Goal: Task Accomplishment & Management: Complete application form

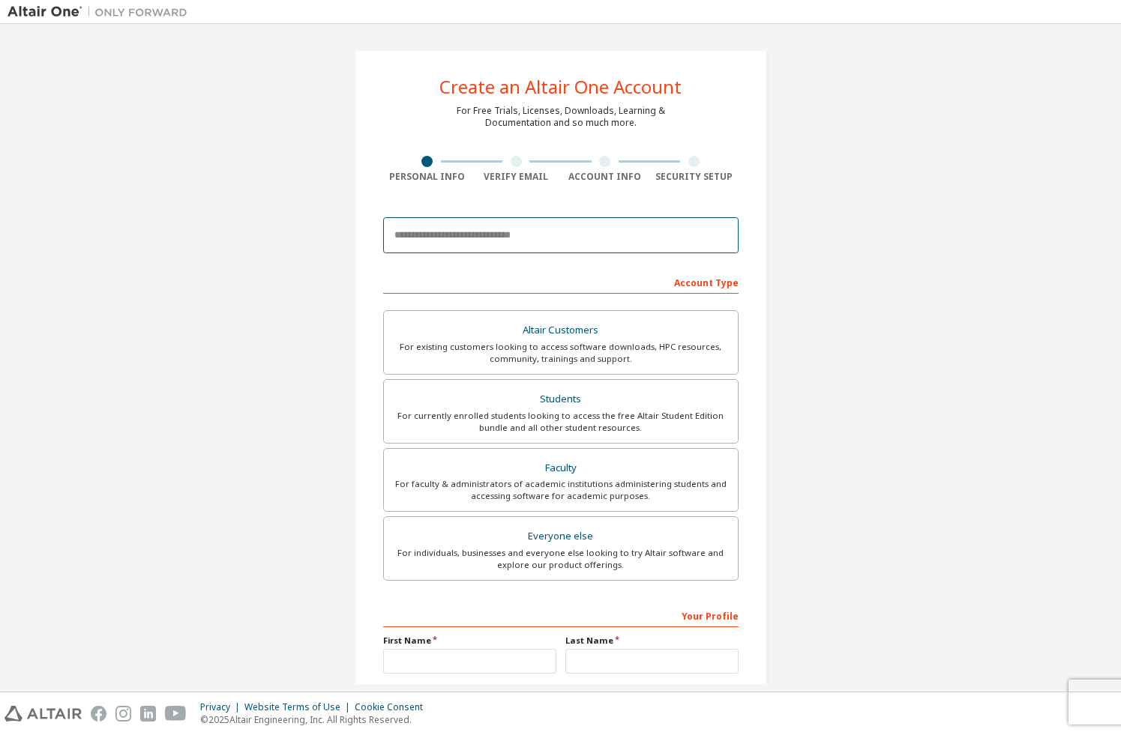
click at [448, 249] on input "email" at bounding box center [560, 235] width 355 height 36
type input "*"
paste input "**********"
click at [398, 235] on input "**********" at bounding box center [560, 235] width 355 height 36
type input "**********"
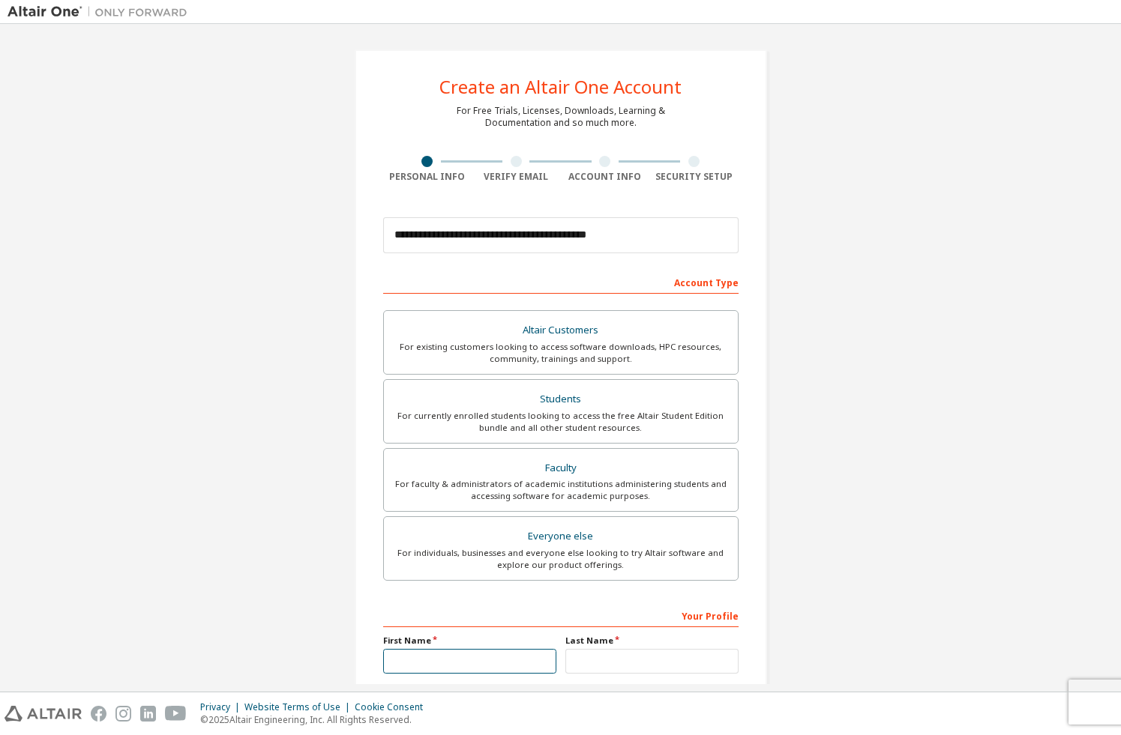
click at [503, 660] on input "text" at bounding box center [469, 661] width 173 height 25
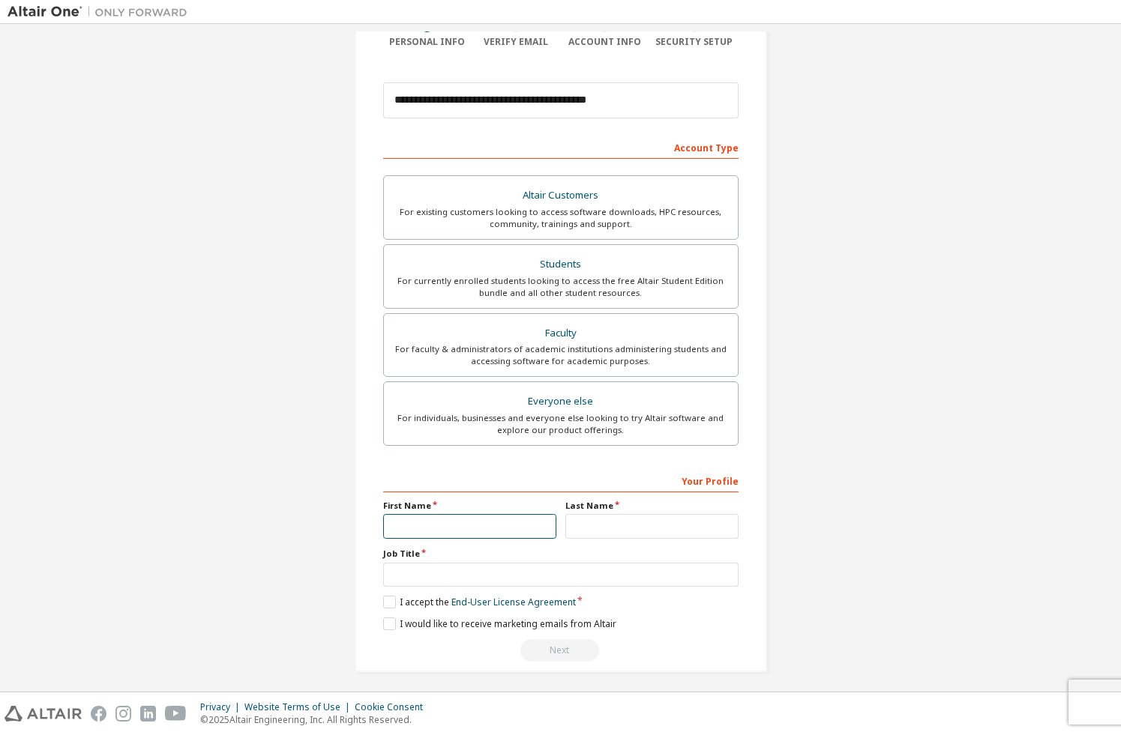
scroll to position [141, 0]
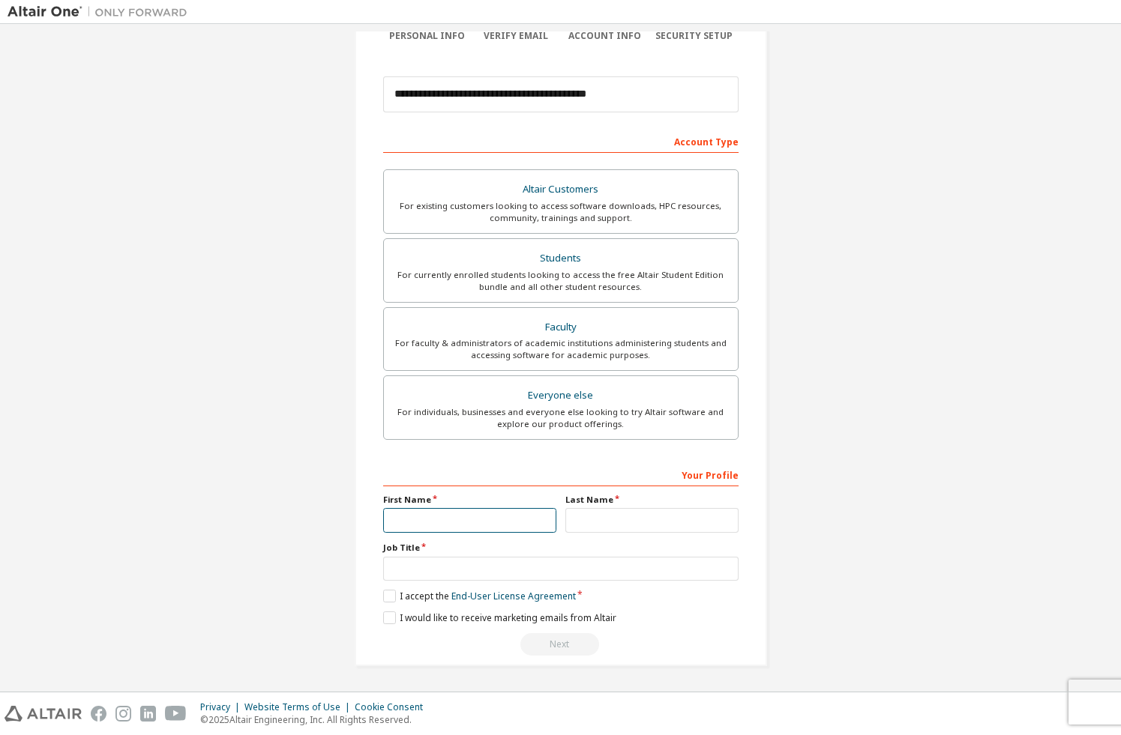
click at [450, 527] on input "text" at bounding box center [469, 520] width 173 height 25
type input "*"
type input "**********"
click at [573, 519] on input "text" at bounding box center [651, 520] width 173 height 25
type input "*****"
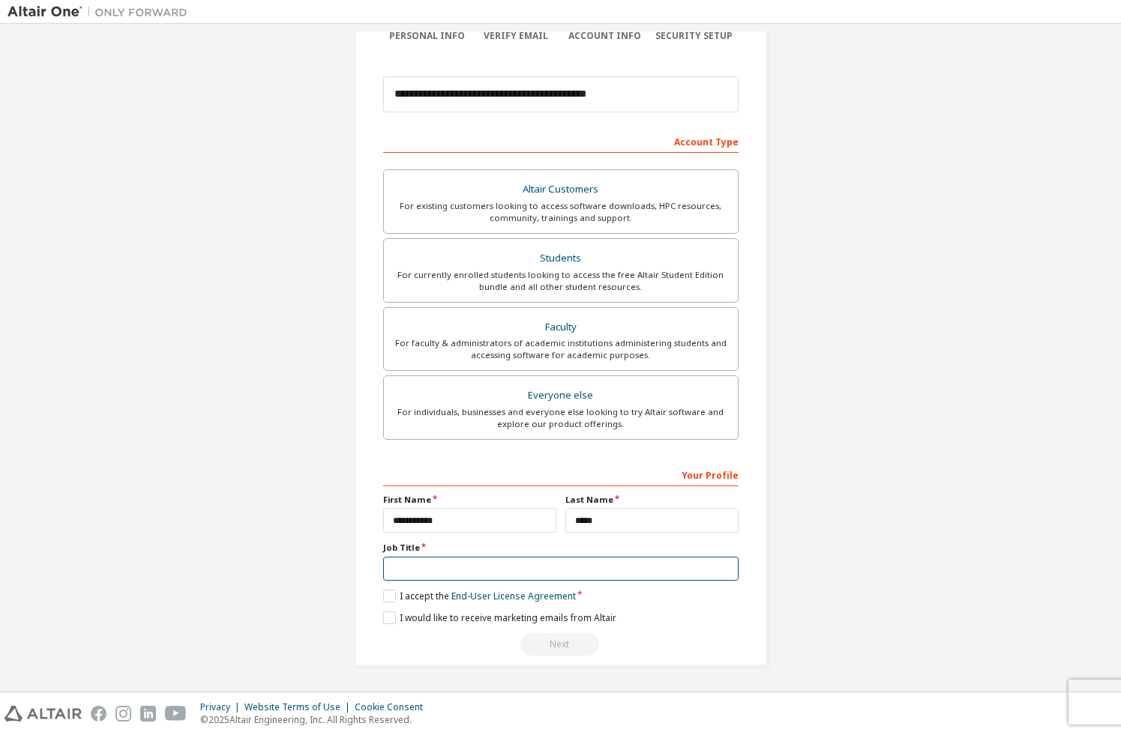
click at [495, 576] on input "text" at bounding box center [560, 569] width 355 height 25
type input "*******"
click at [389, 595] on label "I accept the End-User License Agreement" at bounding box center [479, 596] width 193 height 13
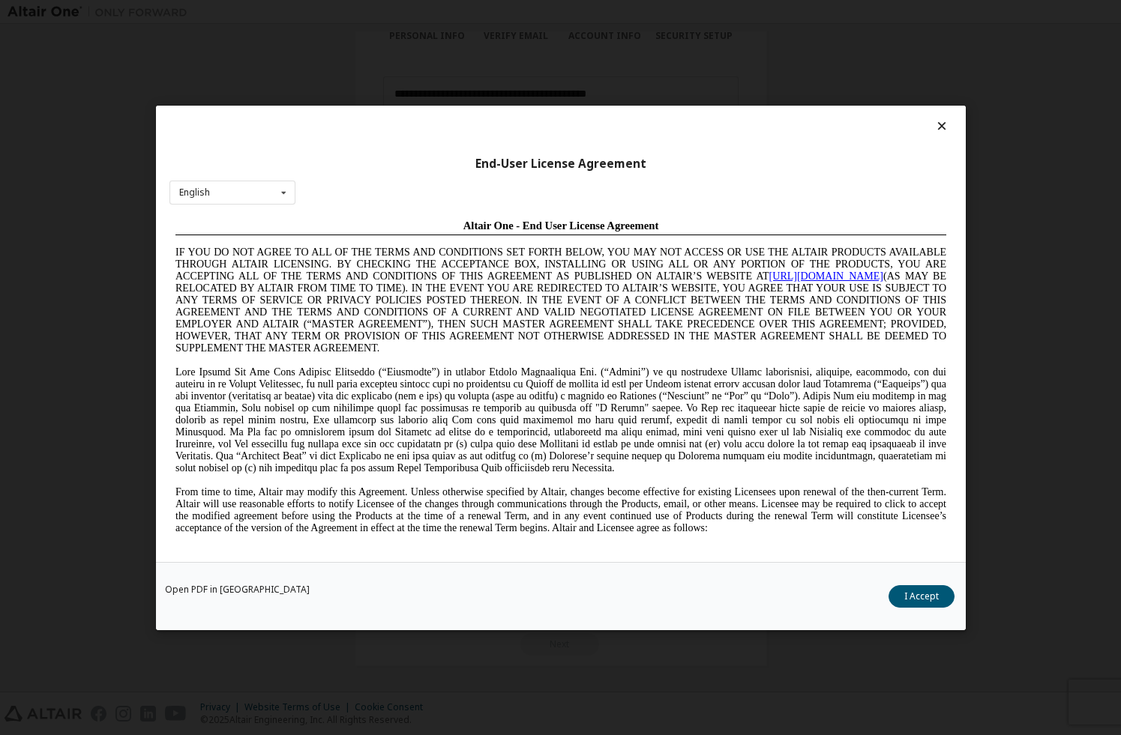
scroll to position [0, 0]
click at [933, 601] on button "I Accept" at bounding box center [921, 596] width 66 height 22
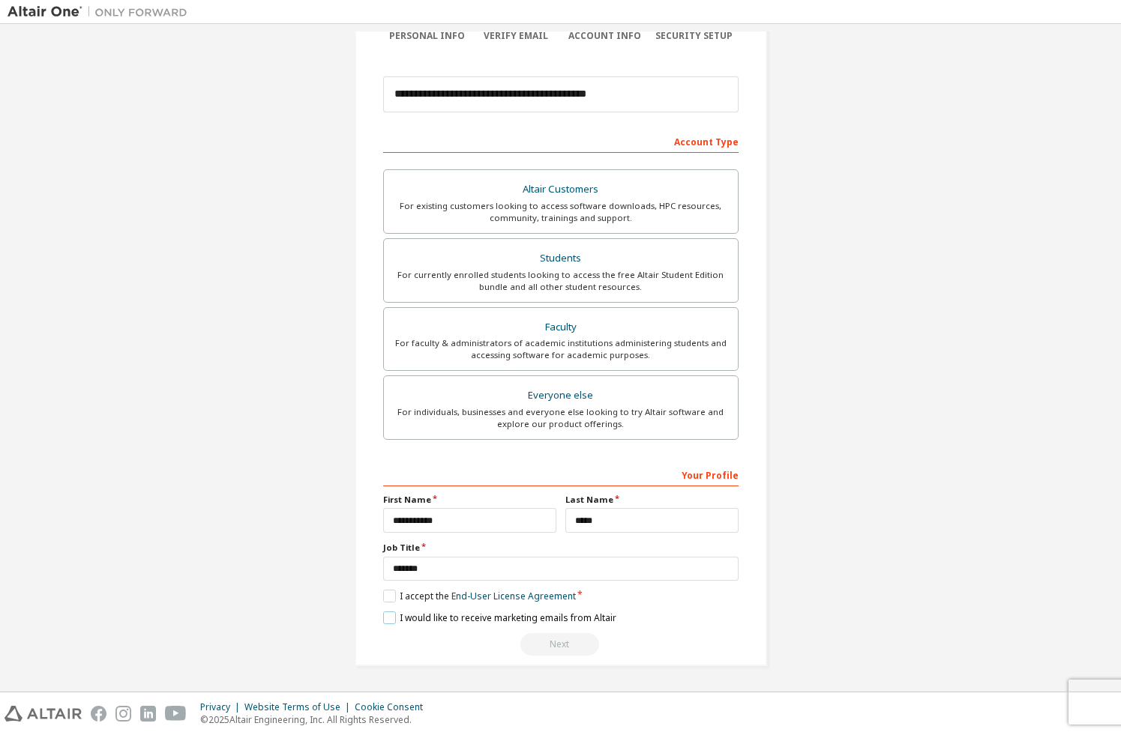
click at [385, 622] on label "I would like to receive marketing emails from Altair" at bounding box center [499, 618] width 233 height 13
click at [540, 642] on div "Next" at bounding box center [560, 644] width 355 height 22
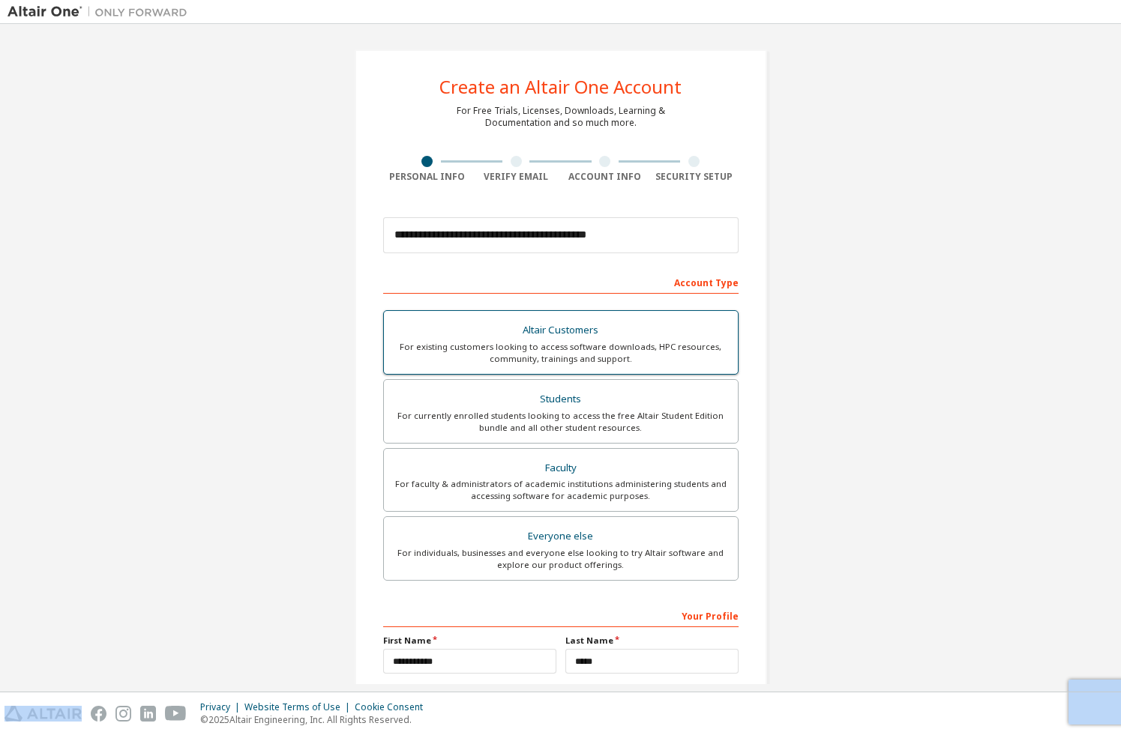
click at [530, 339] on div "Altair Customers" at bounding box center [561, 330] width 336 height 21
click at [537, 371] on label "Altair Customers For existing customers looking to access software downloads, H…" at bounding box center [560, 342] width 355 height 64
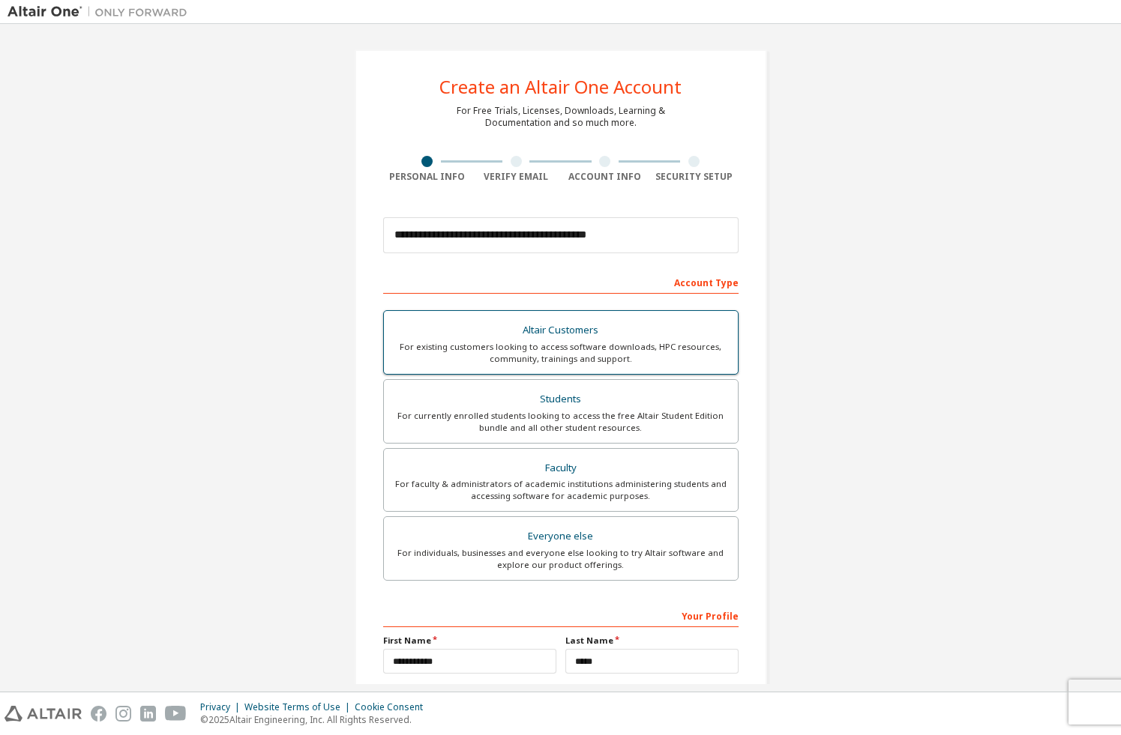
click at [566, 340] on div "Altair Customers" at bounding box center [561, 330] width 336 height 21
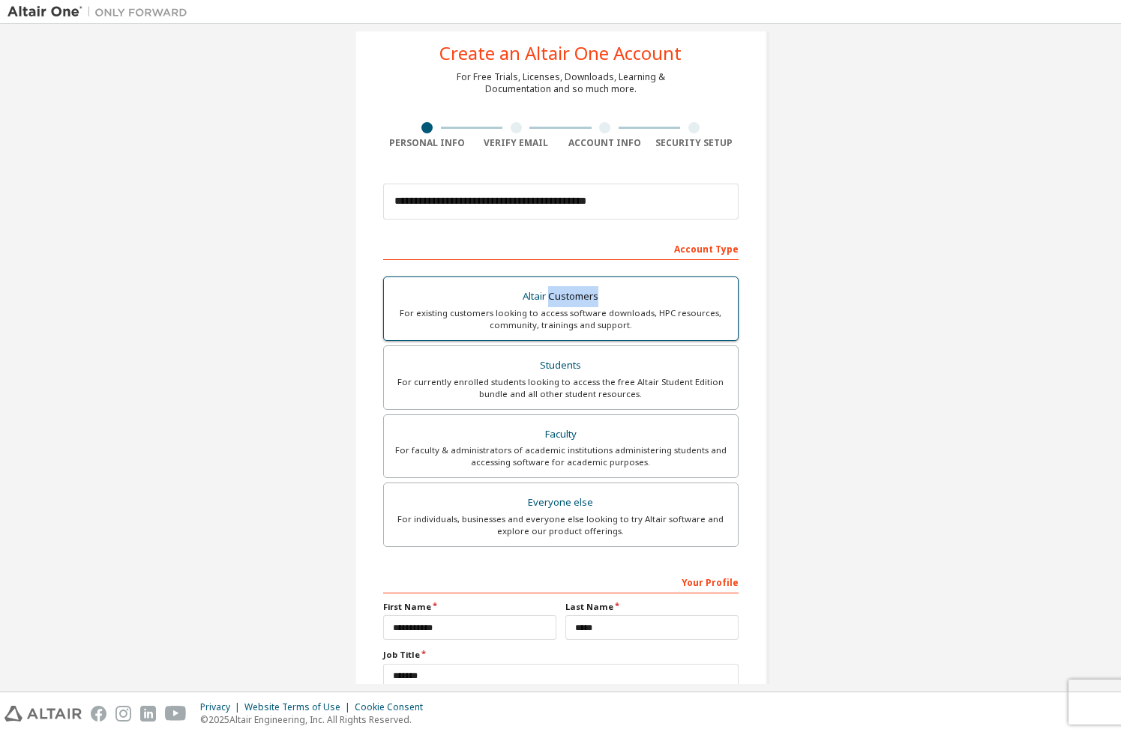
scroll to position [42, 0]
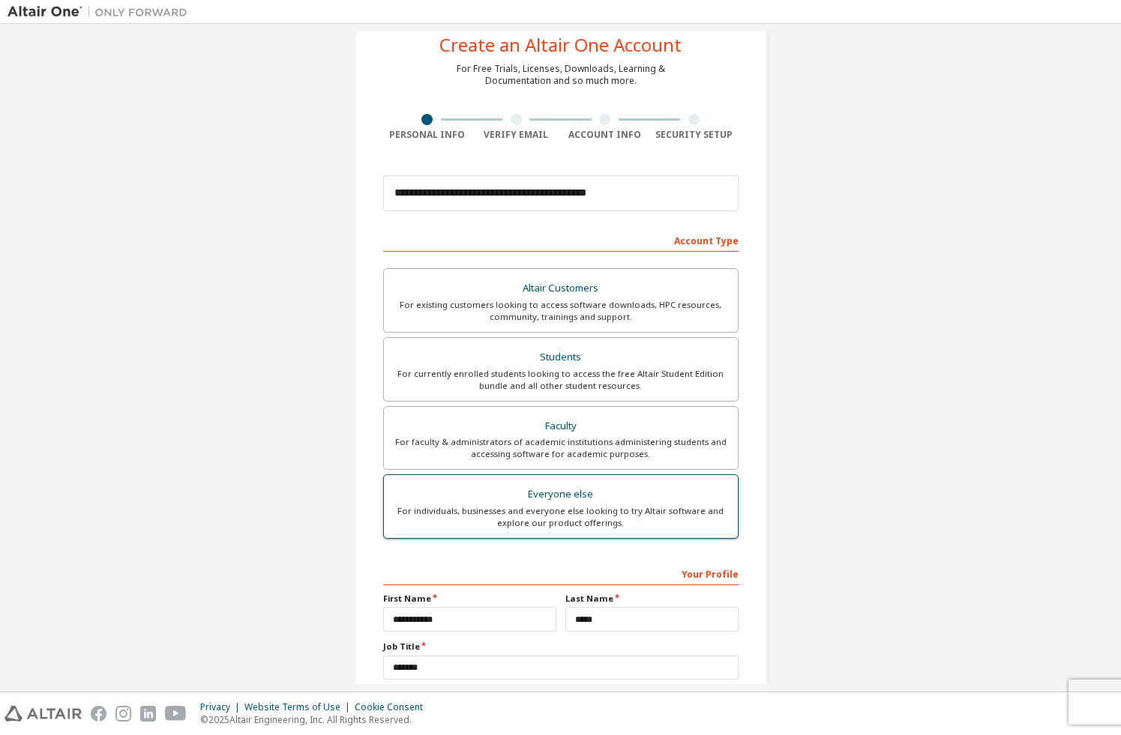
click at [604, 488] on div "Everyone else" at bounding box center [561, 494] width 336 height 21
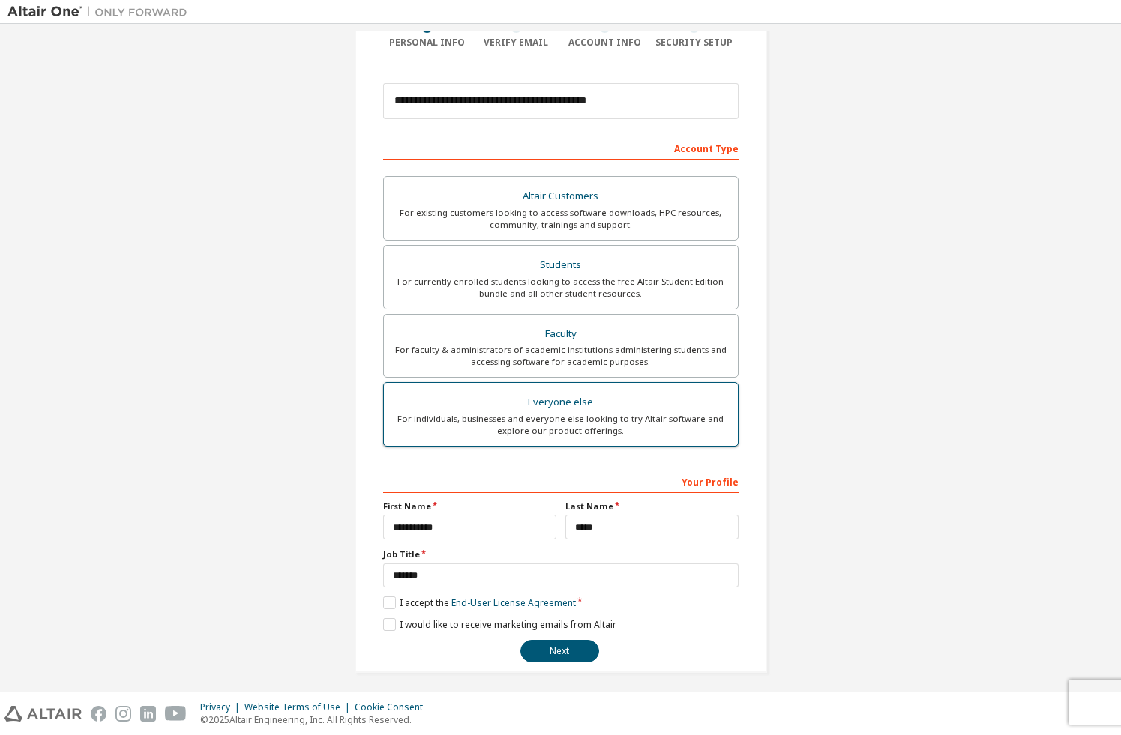
scroll to position [141, 0]
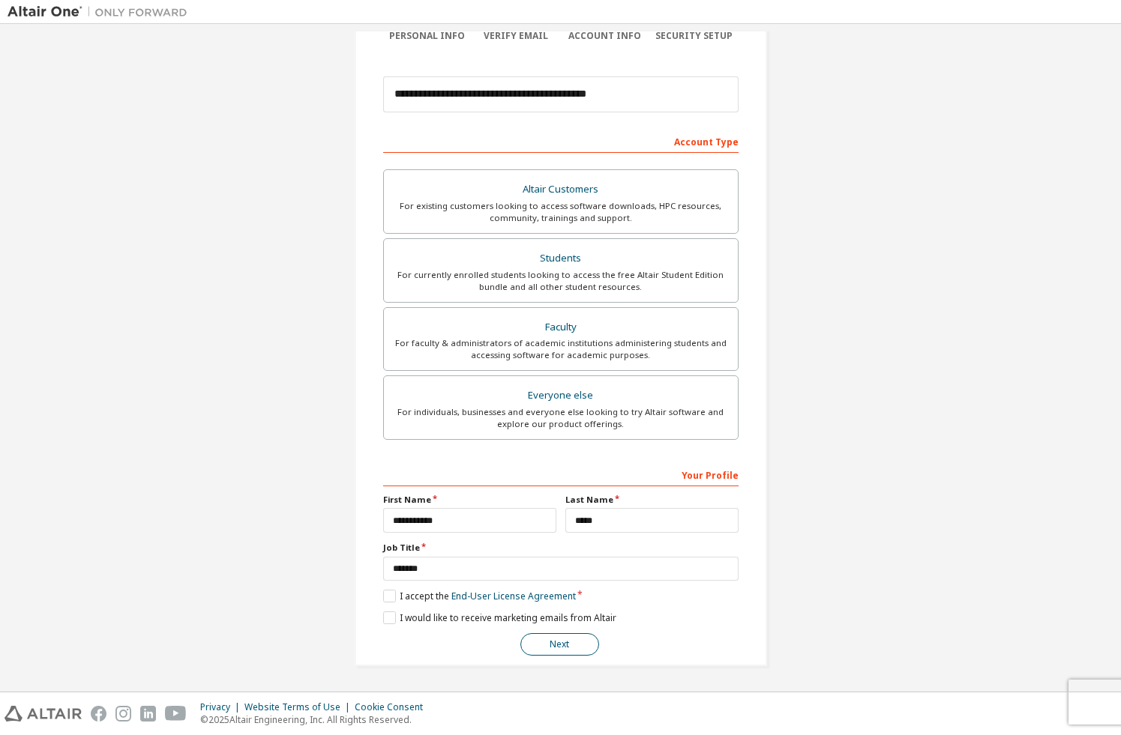
click at [558, 645] on button "Next" at bounding box center [559, 644] width 79 height 22
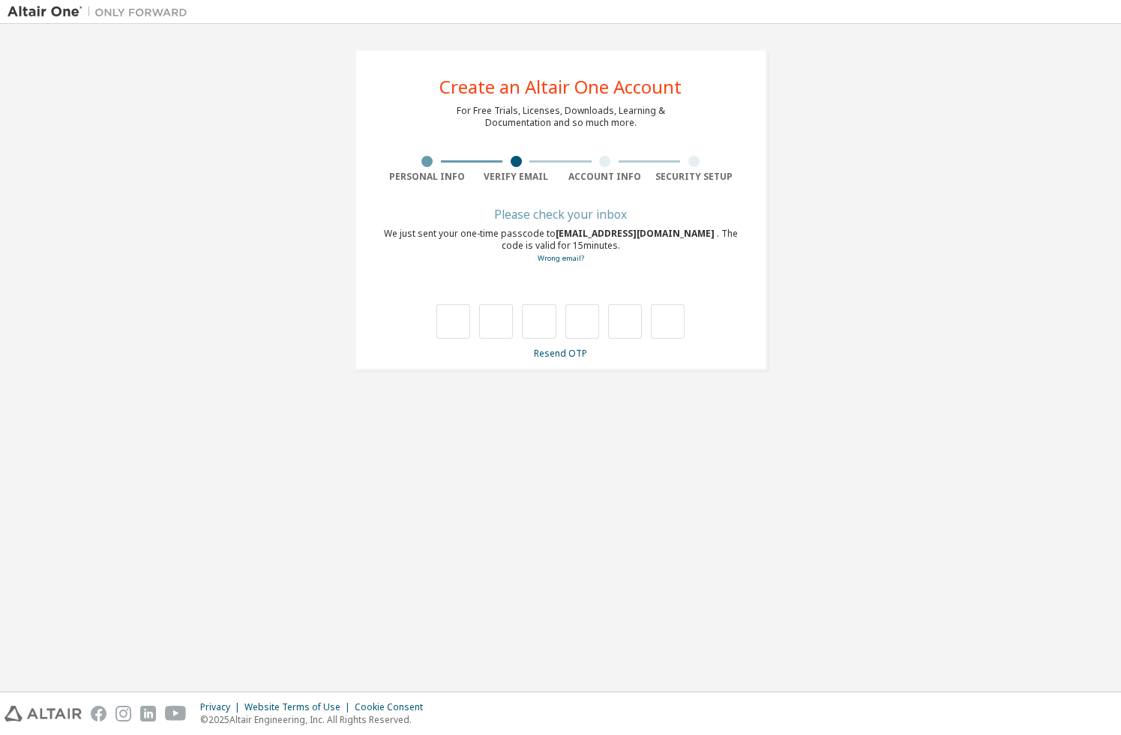
type input "*"
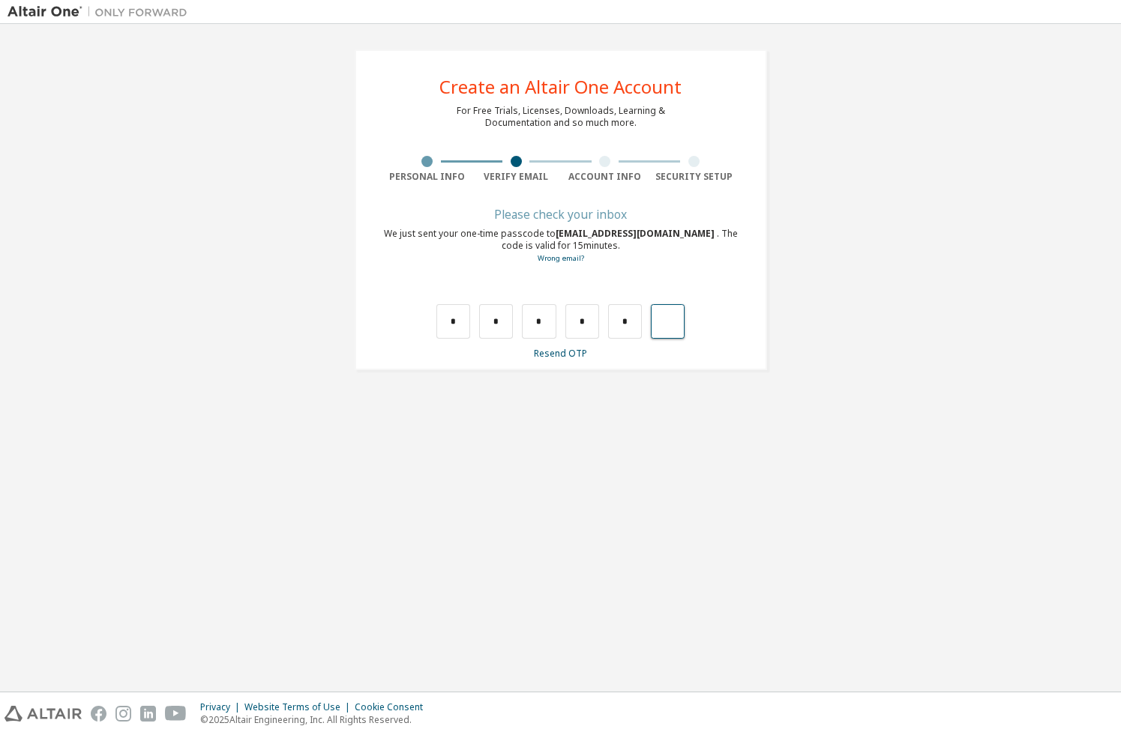
type input "*"
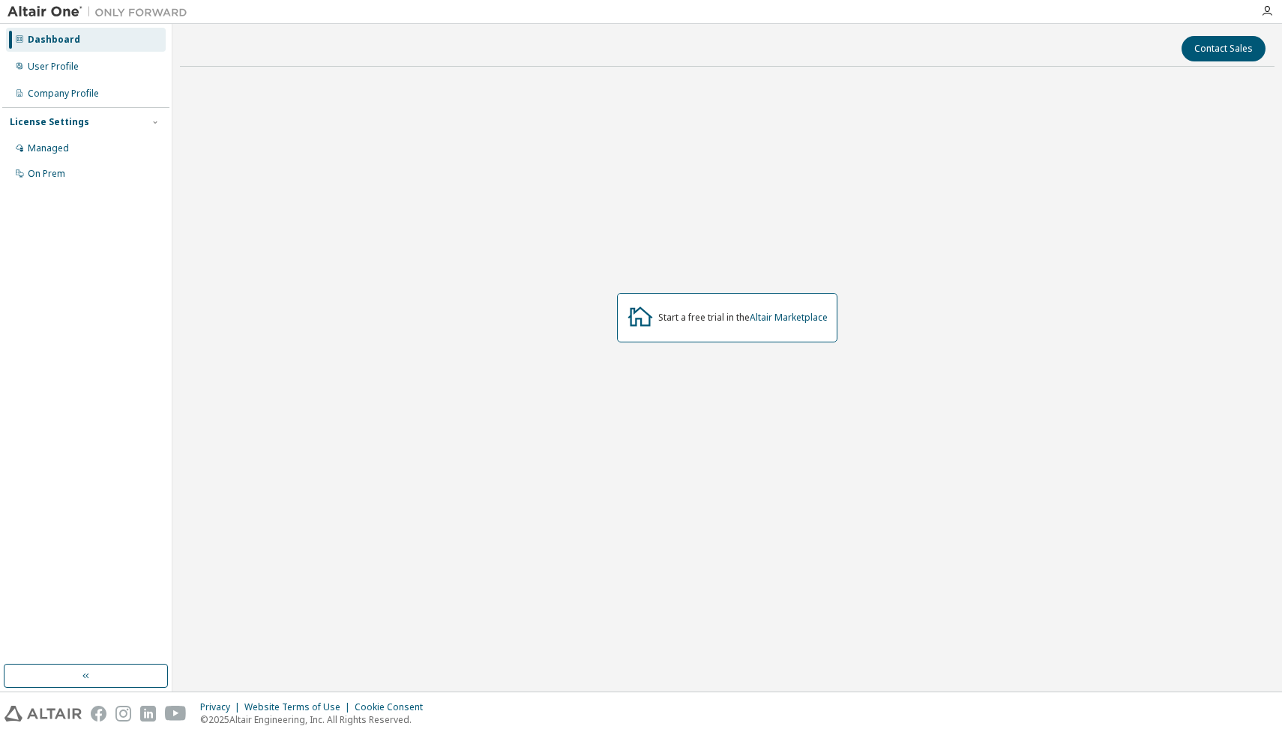
click at [100, 34] on div "Dashboard" at bounding box center [86, 40] width 160 height 24
click at [90, 680] on icon "button" at bounding box center [86, 676] width 12 height 12
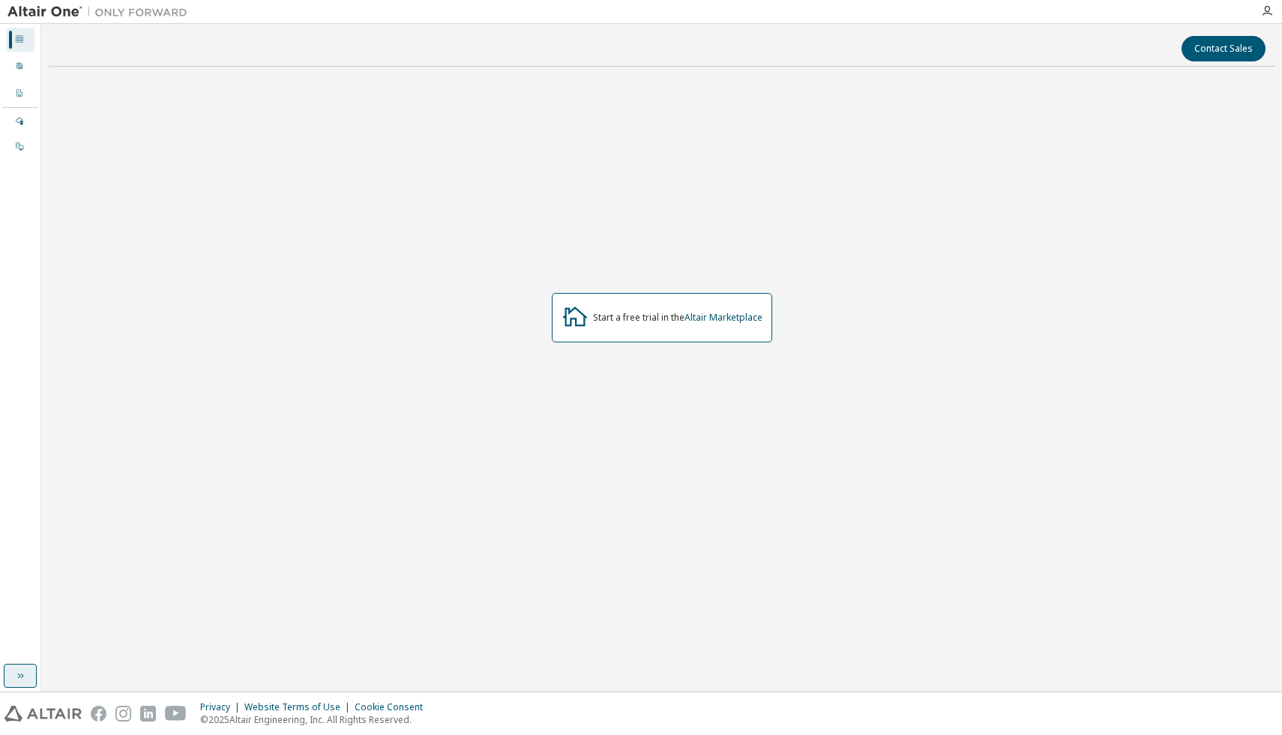
click at [31, 16] on img at bounding box center [100, 11] width 187 height 15
click at [28, 669] on button "button" at bounding box center [20, 676] width 33 height 24
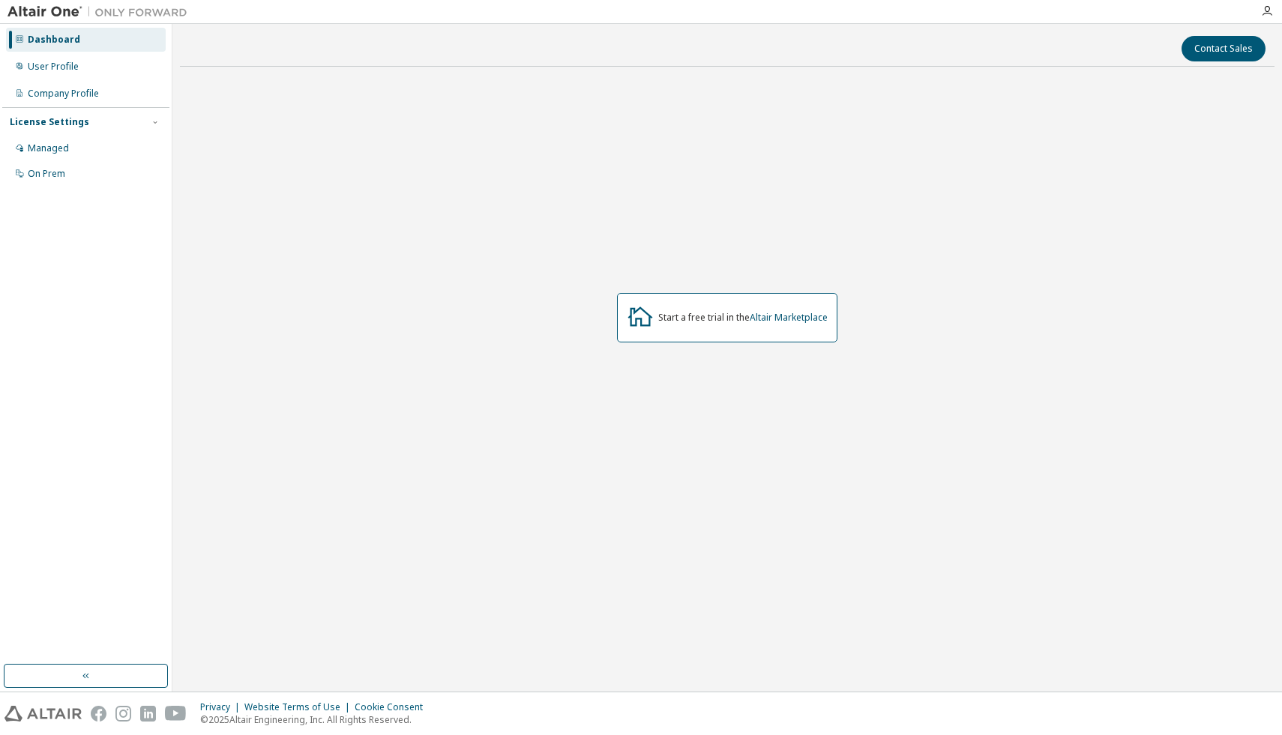
click at [738, 327] on div "Start a free trial in the Altair Marketplace" at bounding box center [727, 317] width 220 height 49
click at [708, 326] on div "Start a free trial in the Altair Marketplace" at bounding box center [727, 317] width 220 height 49
